Goal: Information Seeking & Learning: Learn about a topic

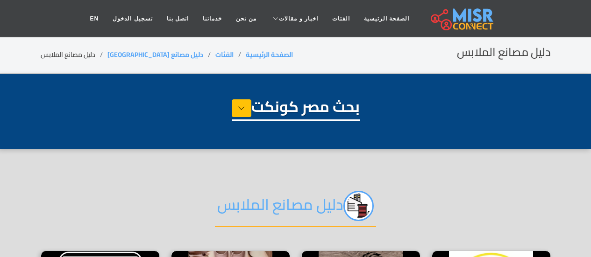
select select "**********"
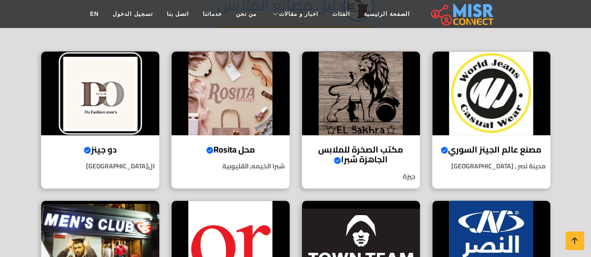
scroll to position [204, 0]
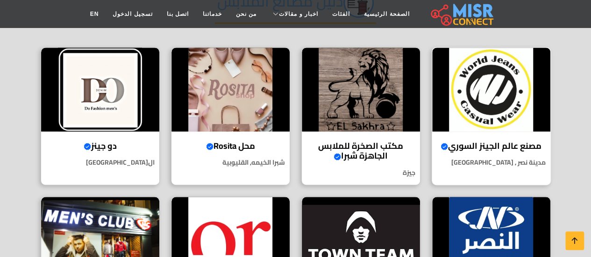
click at [472, 141] on h4 "مصنع عالم الجينز السوري Verified account" at bounding box center [491, 146] width 104 height 10
click at [363, 121] on img at bounding box center [361, 90] width 118 height 84
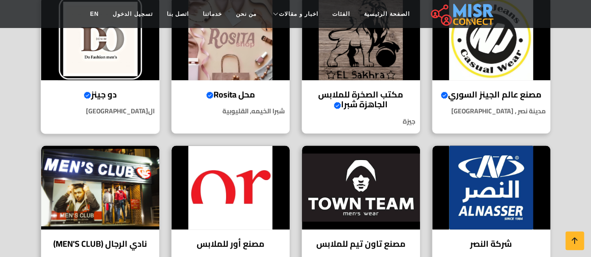
scroll to position [254, 0]
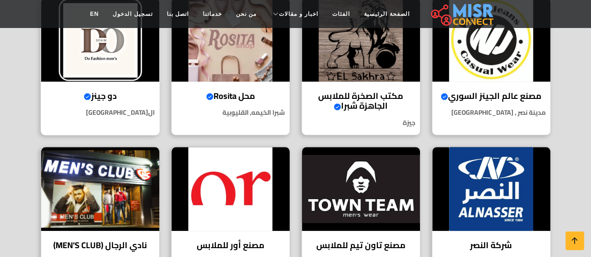
click at [113, 99] on h4 "دو جينز Verified account" at bounding box center [100, 96] width 104 height 10
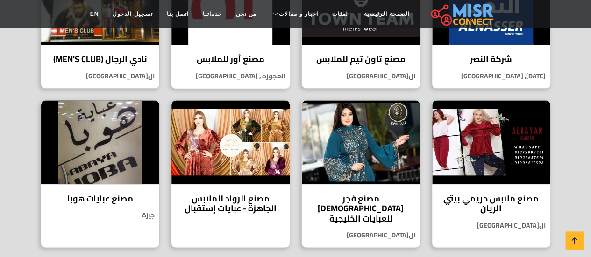
scroll to position [337, 0]
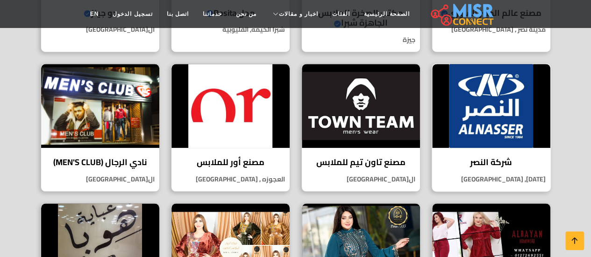
click at [449, 143] on img at bounding box center [491, 106] width 118 height 84
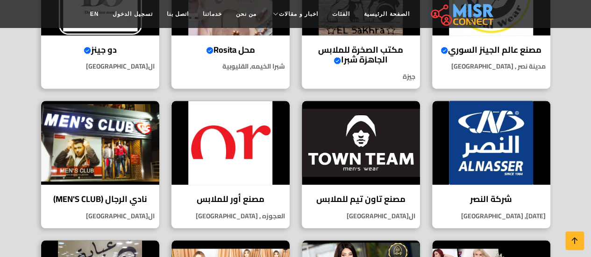
scroll to position [300, 0]
click at [247, 157] on img at bounding box center [231, 143] width 118 height 84
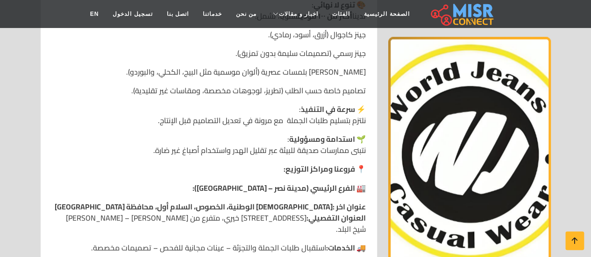
scroll to position [702, 0]
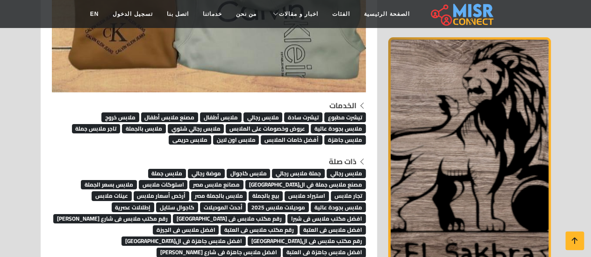
scroll to position [5204, 0]
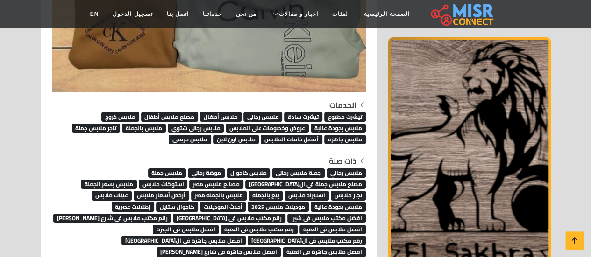
click at [300, 112] on span "تيشرت سادة" at bounding box center [303, 116] width 38 height 9
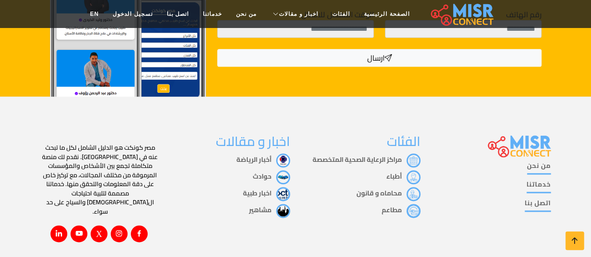
scroll to position [506, 0]
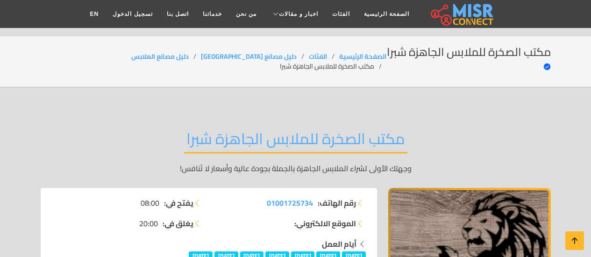
scroll to position [5204, 0]
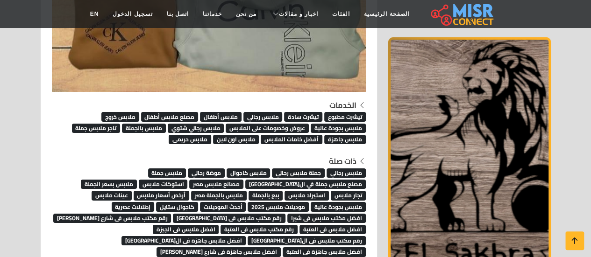
click at [257, 112] on span "ملابس رجالي" at bounding box center [262, 116] width 39 height 9
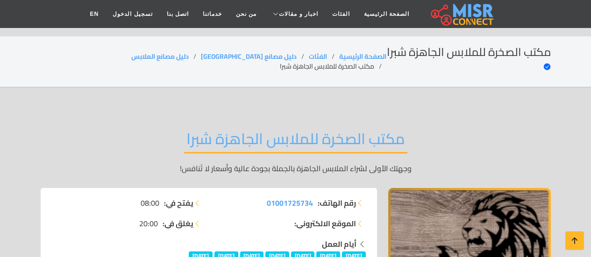
scroll to position [5204, 0]
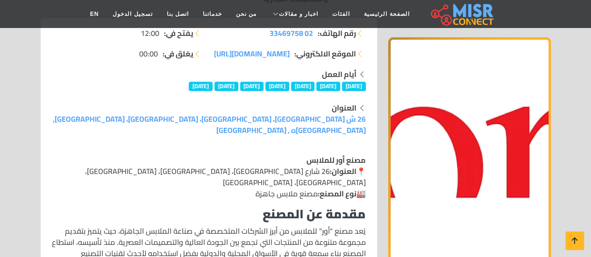
scroll to position [168, 0]
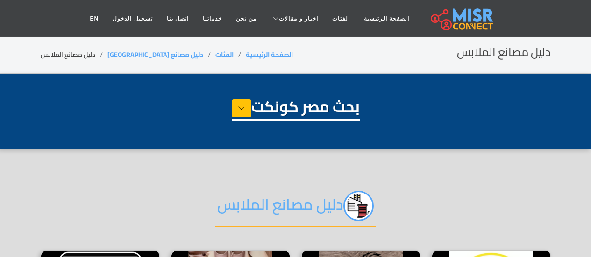
select select "**********"
